Goal: Obtain resource: Obtain resource

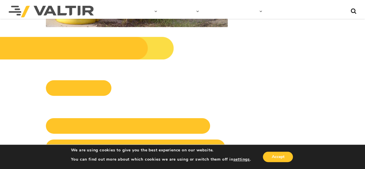
scroll to position [867, 0]
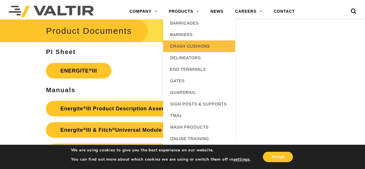
click at [206, 45] on link "CRASH CUSHIONS" at bounding box center [199, 46] width 72 height 12
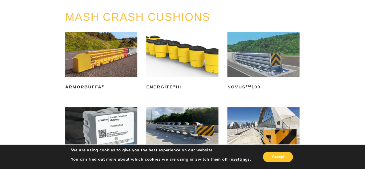
scroll to position [48, 0]
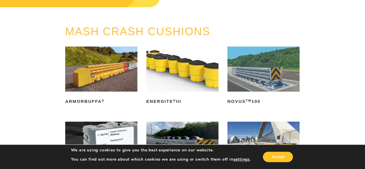
click at [184, 77] on img at bounding box center [182, 69] width 72 height 45
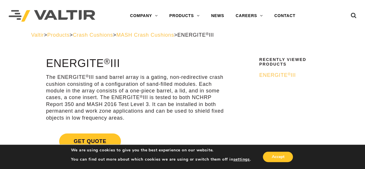
drag, startPoint x: 152, startPoint y: 118, endPoint x: 149, endPoint y: 70, distance: 48.0
drag, startPoint x: 148, startPoint y: 67, endPoint x: 155, endPoint y: 120, distance: 53.6
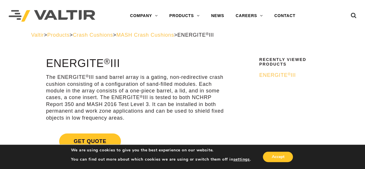
click at [155, 120] on p "The ENERGITE ® III sand barrel array is a gating, non-redirective crash cushion…" at bounding box center [137, 97] width 182 height 47
drag, startPoint x: 155, startPoint y: 119, endPoint x: 158, endPoint y: 116, distance: 4.1
click at [158, 116] on p "The ENERGITE ® III sand barrel array is a gating, non-redirective crash cushion…" at bounding box center [137, 97] width 182 height 47
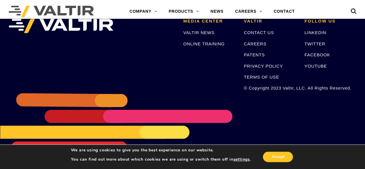
scroll to position [1068, 0]
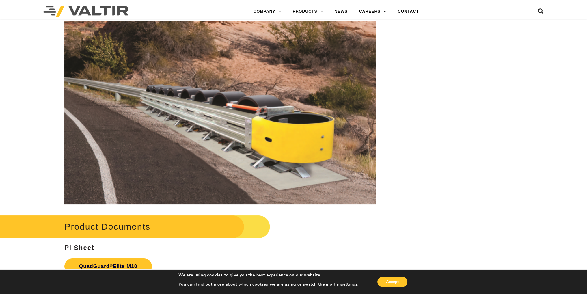
scroll to position [3067, 0]
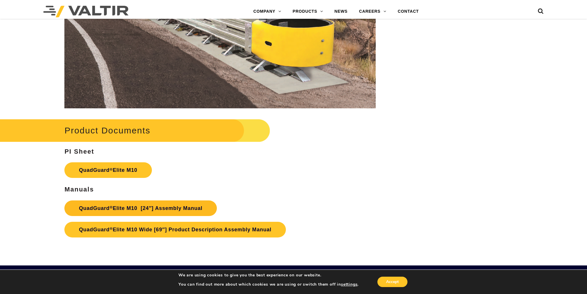
click at [174, 169] on link "QuadGuard ® Elite M10 [24″] Assembly Manual" at bounding box center [140, 208] width 153 height 16
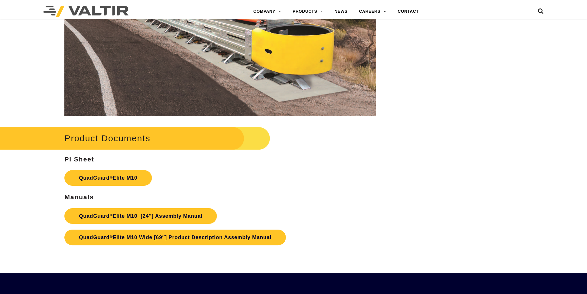
scroll to position [3067, 0]
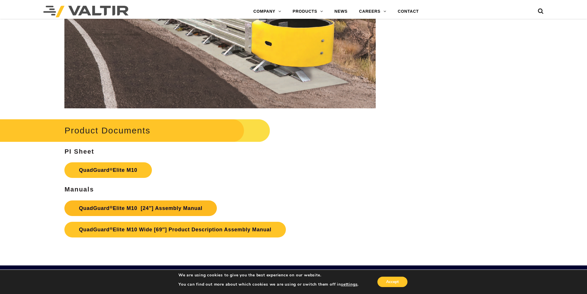
click at [152, 209] on link "QuadGuard ® Elite M10 [24″] Assembly Manual" at bounding box center [140, 208] width 153 height 16
